Goal: Task Accomplishment & Management: Use online tool/utility

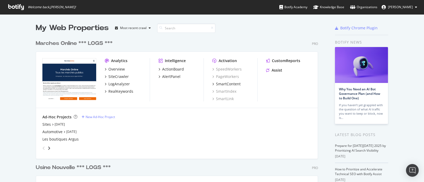
scroll to position [177, 413]
click at [115, 69] on div "Overview" at bounding box center [116, 69] width 16 height 5
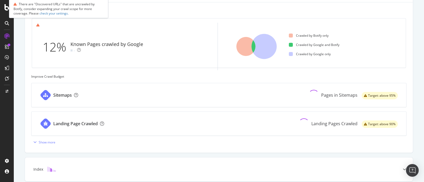
scroll to position [33, 0]
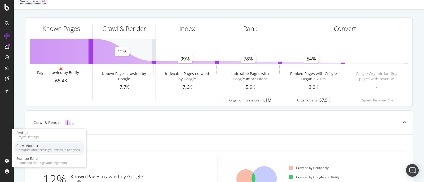
click at [32, 144] on div "Crawl Manager" at bounding box center [47, 146] width 63 height 4
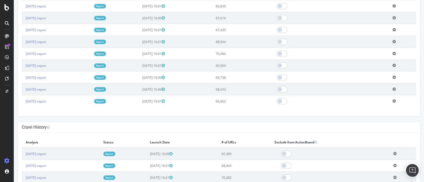
scroll to position [132, 0]
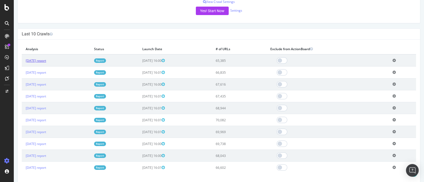
click at [46, 60] on link "[DATE] report" at bounding box center [36, 61] width 20 height 5
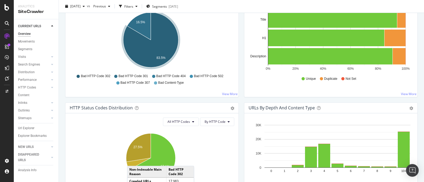
scroll to position [231, 0]
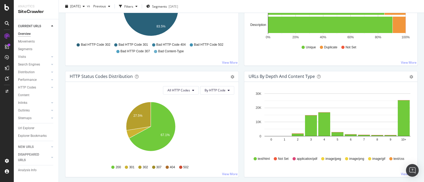
drag, startPoint x: 21, startPoint y: 85, endPoint x: 420, endPoint y: 117, distance: 399.4
click at [21, 85] on div "HTTP Codes" at bounding box center [27, 88] width 18 height 6
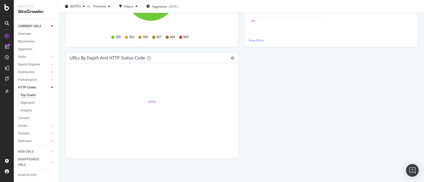
scroll to position [32, 0]
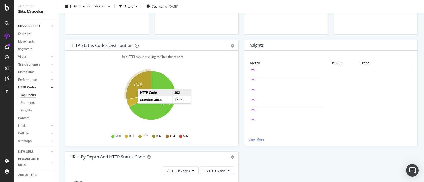
click at [143, 84] on icon "A chart." at bounding box center [138, 85] width 25 height 29
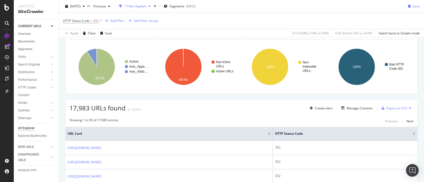
scroll to position [66, 0]
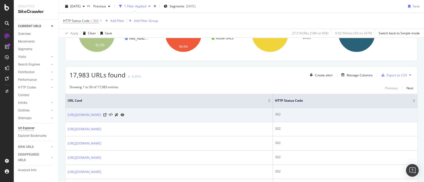
click at [124, 115] on icon at bounding box center [123, 115] width 4 height 3
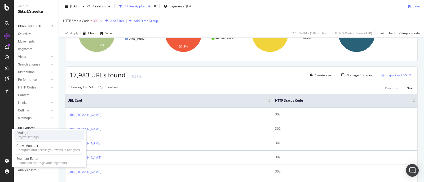
click at [37, 134] on div "Settings" at bounding box center [27, 133] width 22 height 4
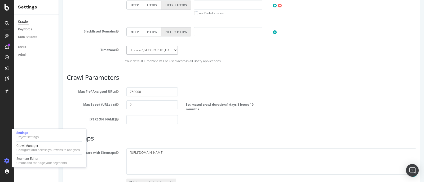
scroll to position [266, 0]
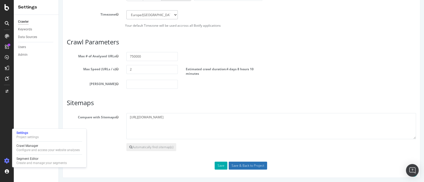
click at [242, 167] on input "Save & Back to Project" at bounding box center [248, 166] width 38 height 8
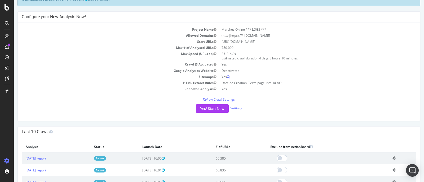
scroll to position [66, 0]
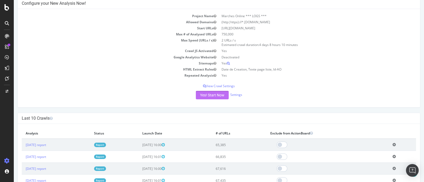
click at [214, 96] on button "Yes! Start Now" at bounding box center [212, 95] width 33 height 8
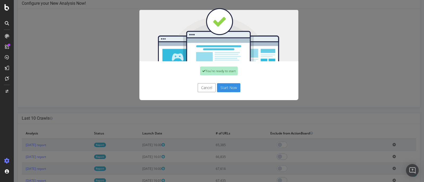
click at [221, 87] on button "Start Now" at bounding box center [228, 87] width 23 height 9
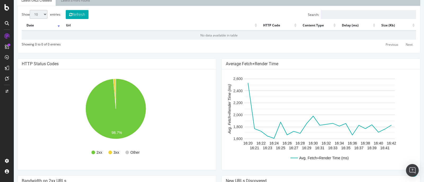
scroll to position [66, 0]
